Goal: Navigation & Orientation: Find specific page/section

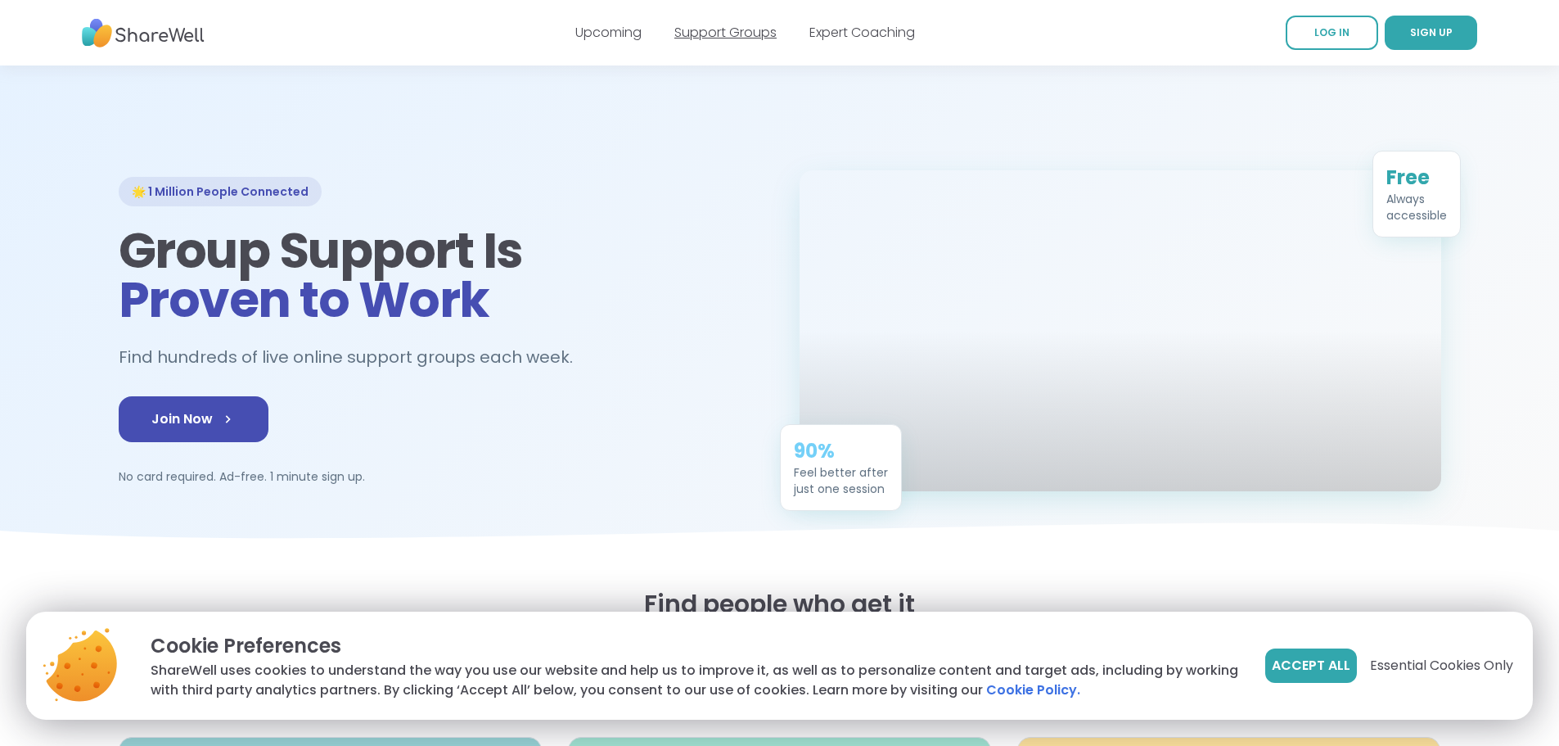
click at [735, 25] on link "Support Groups" at bounding box center [725, 32] width 102 height 19
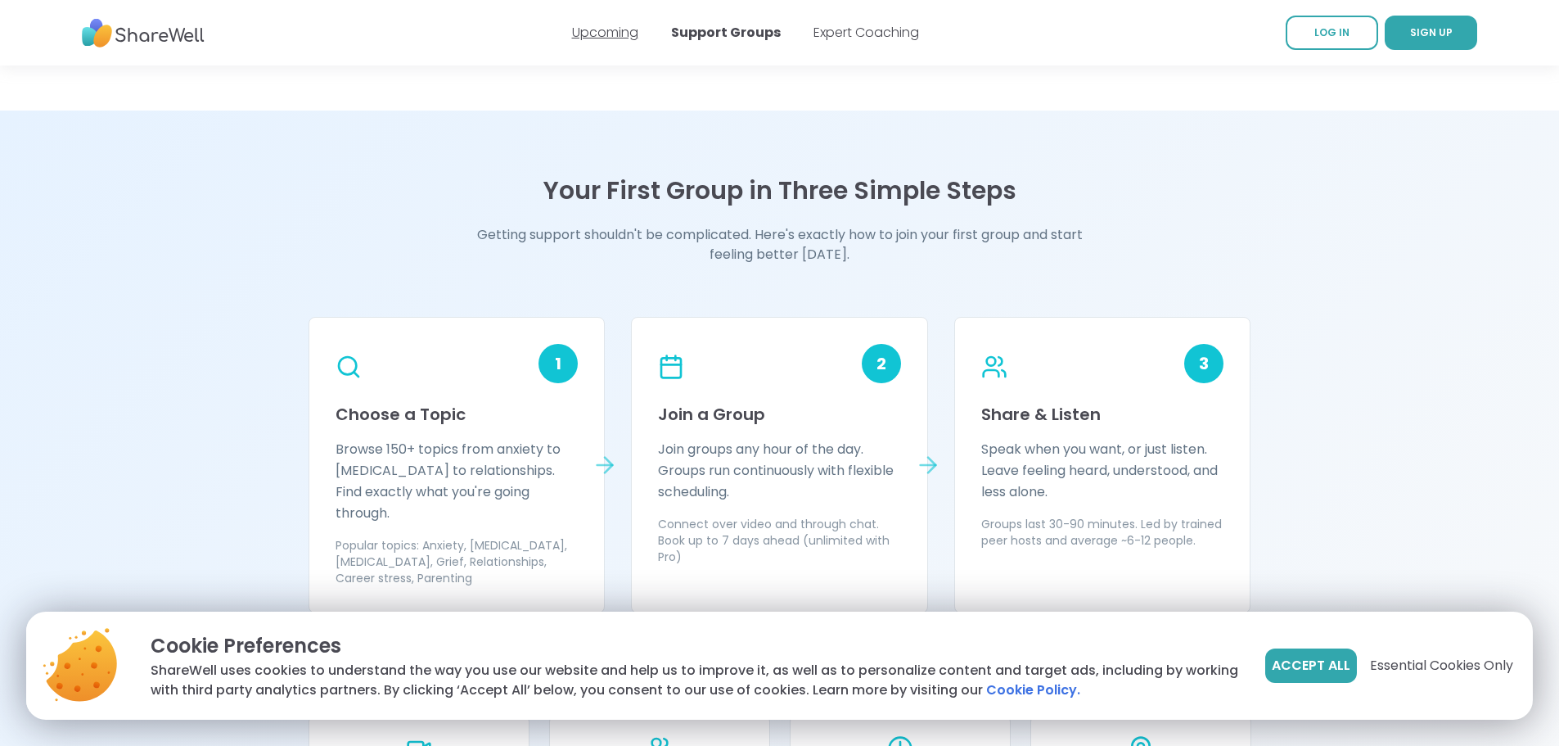
scroll to position [1228, 0]
